Goal: Task Accomplishment & Management: Complete application form

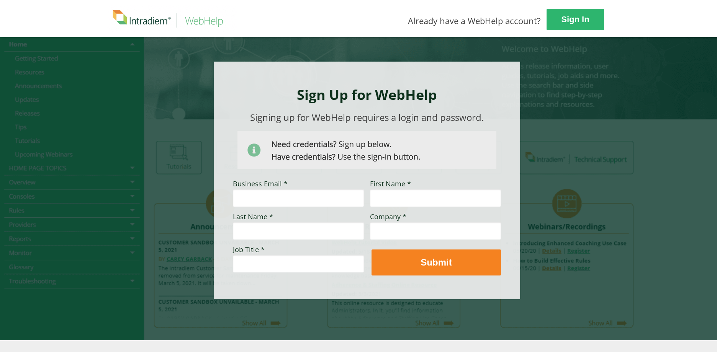
click at [262, 195] on input "Business Email *" at bounding box center [298, 198] width 131 height 18
type input "[PERSON_NAME][EMAIL_ADDRESS][DOMAIN_NAME]"
type input "[PERSON_NAME]"
type input "UHC"
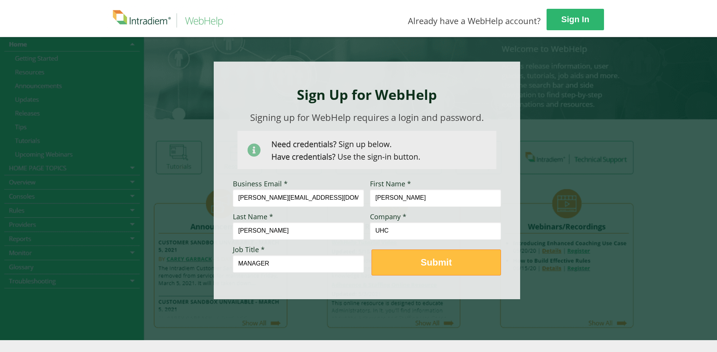
type input "MANAGER"
click at [457, 257] on span "Submit" at bounding box center [436, 262] width 129 height 11
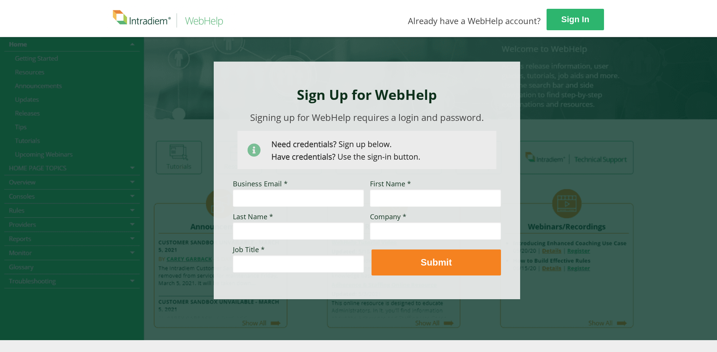
click at [593, 76] on div at bounding box center [358, 189] width 517 height 304
